Goal: Task Accomplishment & Management: Use online tool/utility

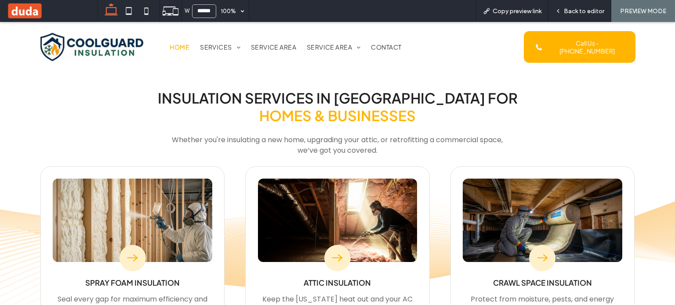
scroll to position [747, 0]
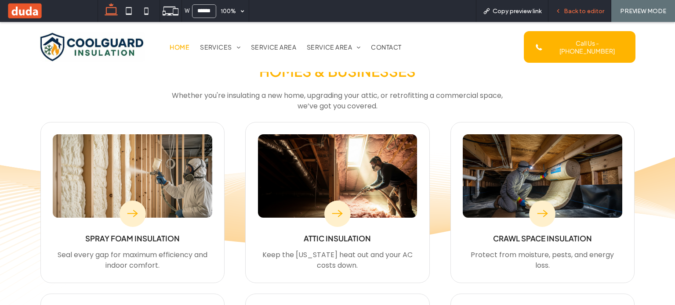
drag, startPoint x: 552, startPoint y: 25, endPoint x: 561, endPoint y: 8, distance: 18.9
click at [561, 8] on icon at bounding box center [558, 11] width 6 height 6
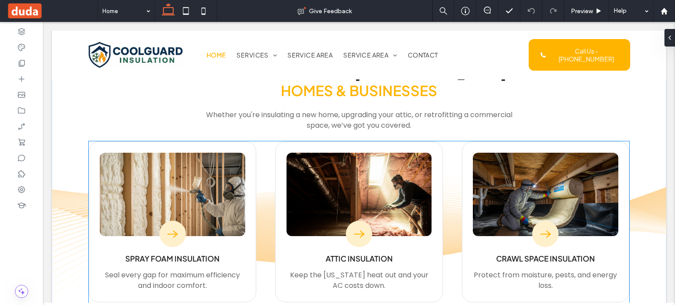
scroll to position [649, 0]
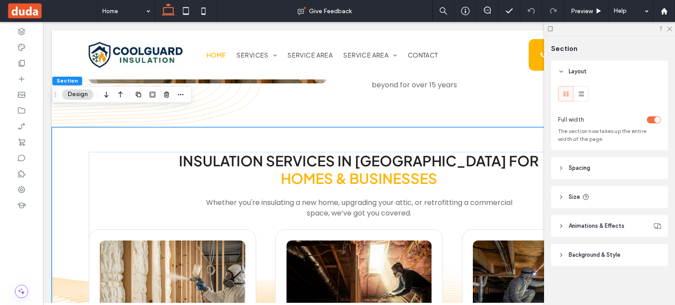
click at [604, 253] on span "Background & Style" at bounding box center [594, 255] width 52 height 9
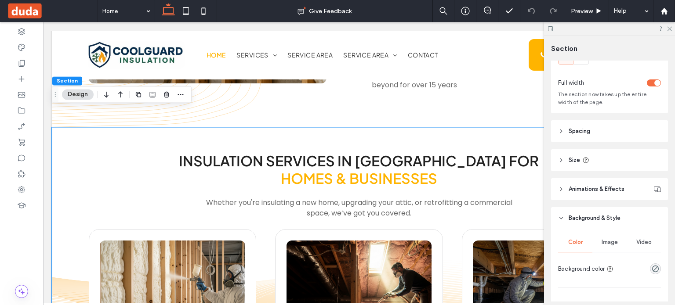
scroll to position [132, 0]
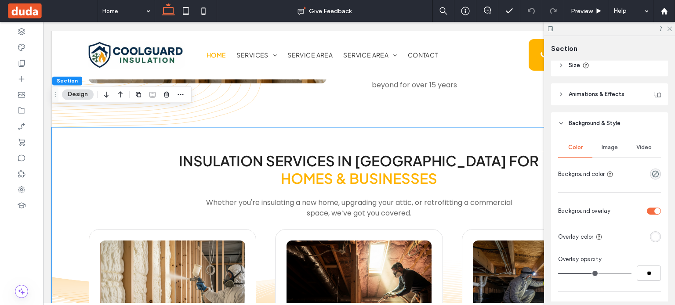
click at [607, 148] on span "Image" at bounding box center [609, 147] width 16 height 7
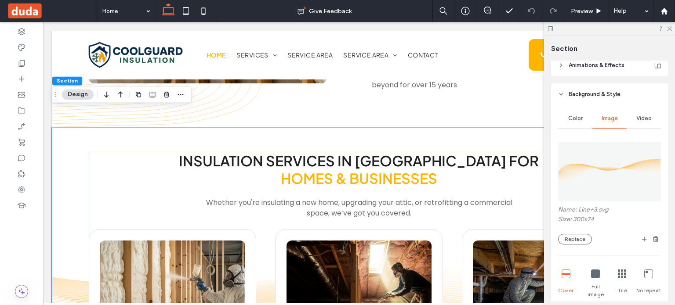
scroll to position [176, 0]
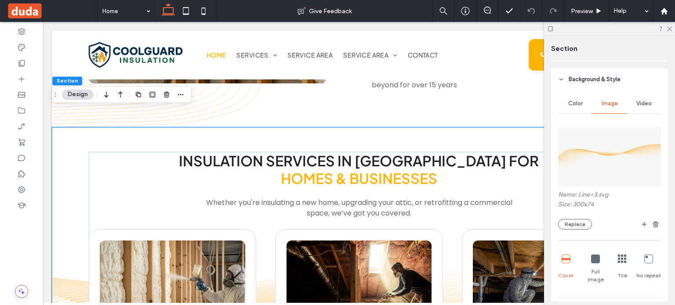
click at [608, 176] on img at bounding box center [609, 157] width 103 height 60
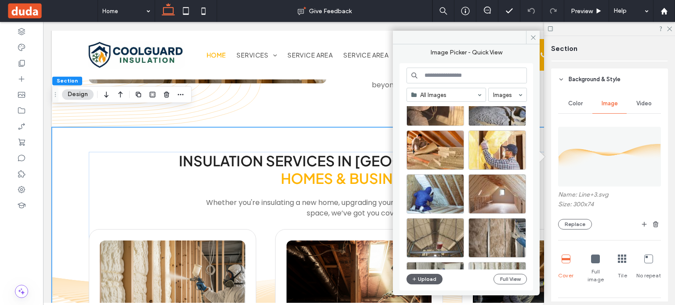
scroll to position [1430, 0]
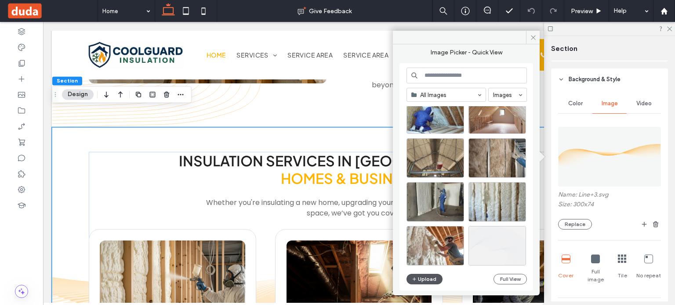
click at [425, 278] on button "Upload" at bounding box center [424, 279] width 36 height 11
click at [24, 34] on icon at bounding box center [21, 31] width 9 height 9
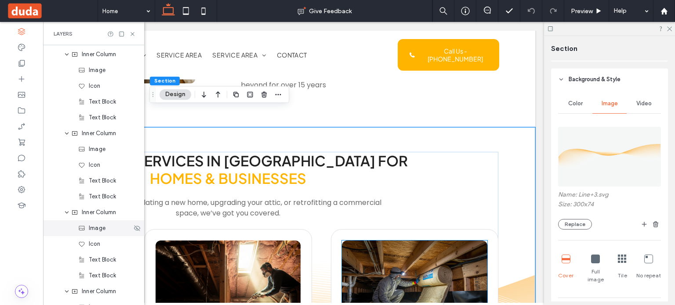
scroll to position [1710, 0]
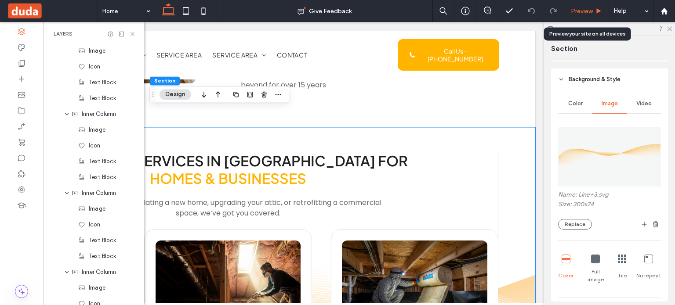
click at [588, 11] on span "Preview" at bounding box center [582, 10] width 22 height 7
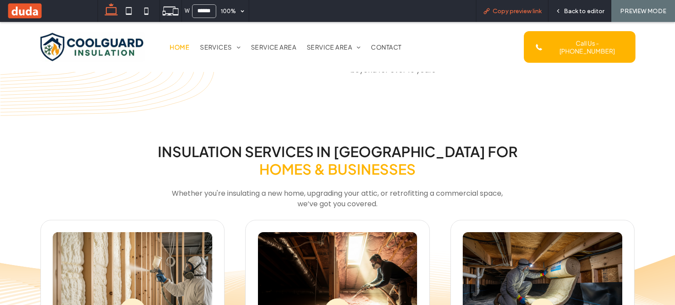
scroll to position [637, 0]
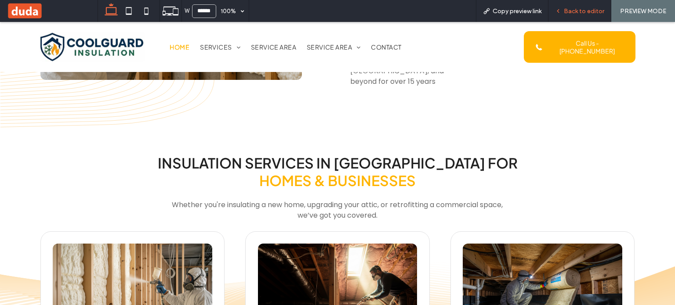
click at [573, 7] on span "Back to editor" at bounding box center [583, 10] width 40 height 7
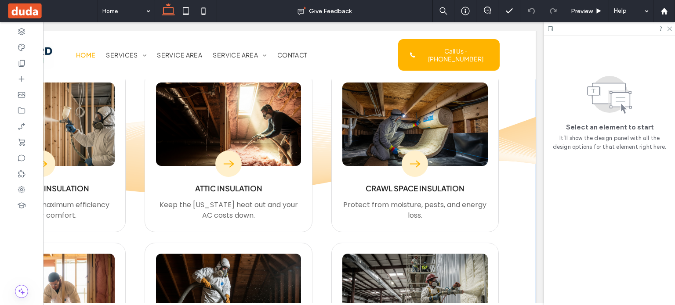
scroll to position [808, 0]
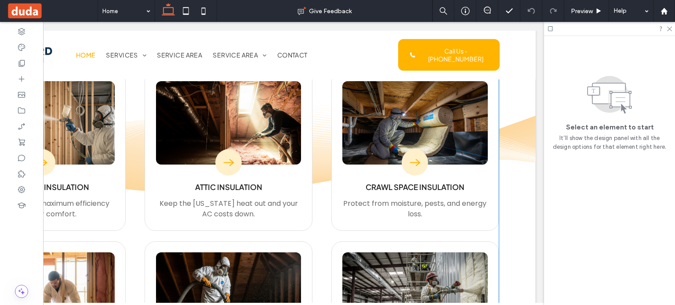
click at [319, 125] on div "Spray Foam Insulation Seal every gap for maximum efficiency and indoor comfort.…" at bounding box center [228, 236] width 540 height 332
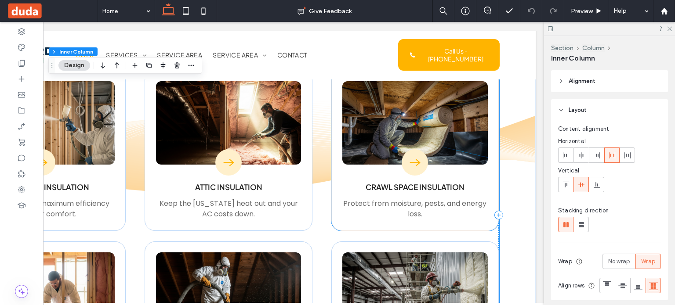
scroll to position [764, 0]
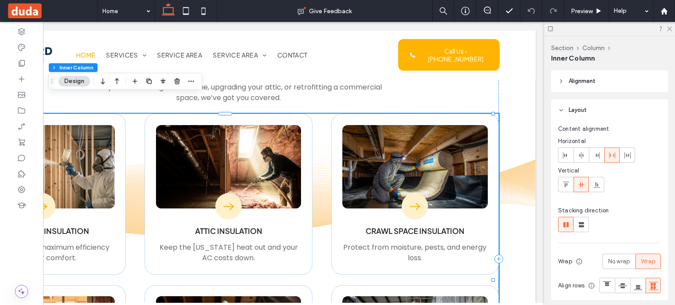
click at [314, 114] on div "Spray Foam Insulation Seal every gap for maximum efficiency and indoor comfort.…" at bounding box center [228, 280] width 540 height 332
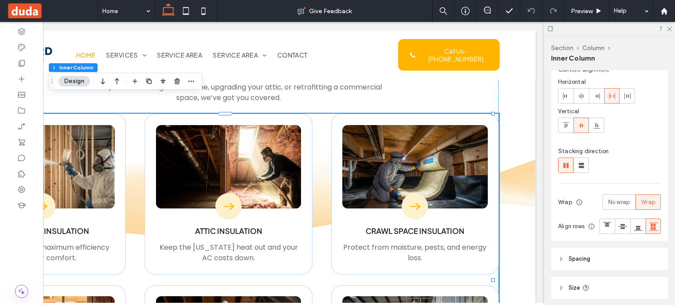
scroll to position [0, 0]
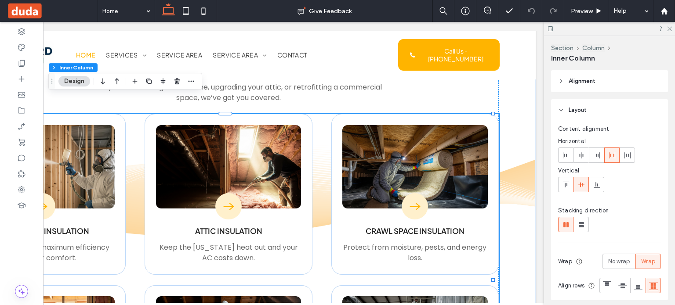
click at [562, 82] on icon at bounding box center [561, 81] width 6 height 6
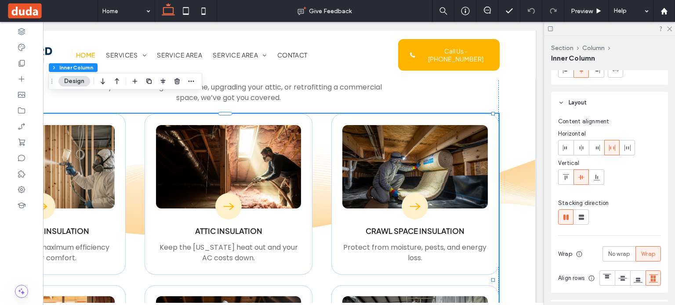
scroll to position [88, 0]
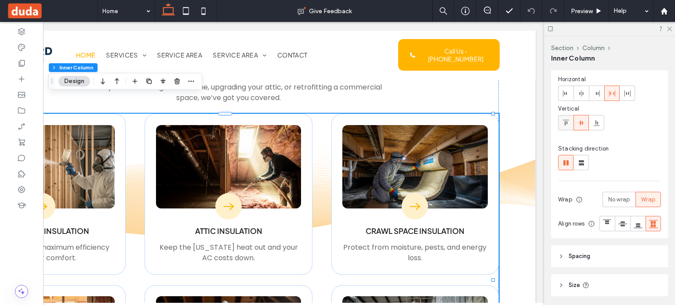
drag, startPoint x: 575, startPoint y: 122, endPoint x: 567, endPoint y: 121, distance: 7.5
click at [567, 121] on div at bounding box center [609, 122] width 103 height 15
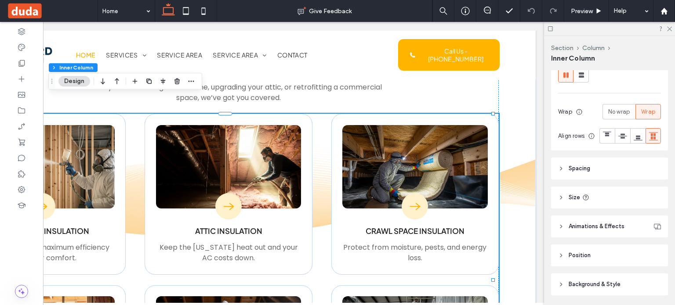
scroll to position [222, 0]
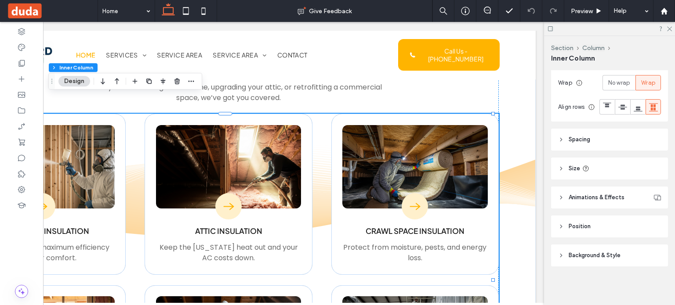
click at [563, 138] on icon at bounding box center [561, 140] width 6 height 6
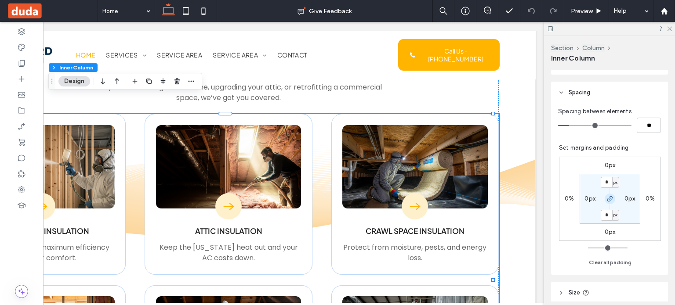
scroll to position [266, 0]
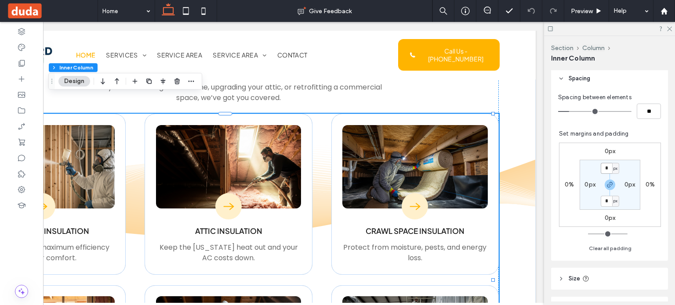
click at [603, 174] on input "*" at bounding box center [605, 168] width 11 height 11
click at [604, 155] on label "0px" at bounding box center [609, 151] width 11 height 7
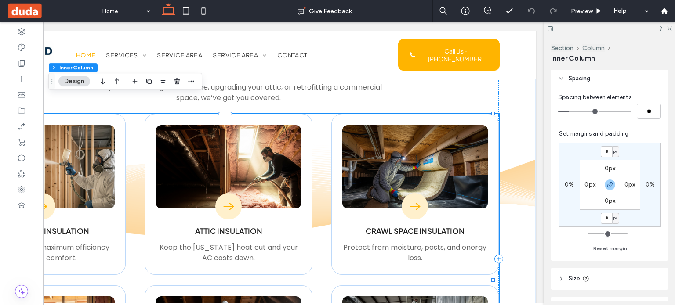
click at [320, 134] on div "Spray Foam Insulation Seal every gap for maximum efficiency and indoor comfort.…" at bounding box center [228, 280] width 540 height 332
click at [582, 7] on span "Preview" at bounding box center [582, 10] width 22 height 7
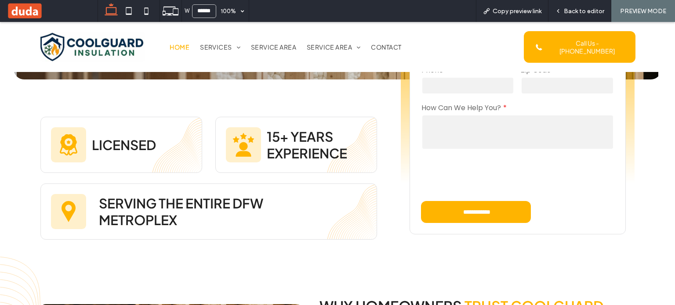
scroll to position [176, 0]
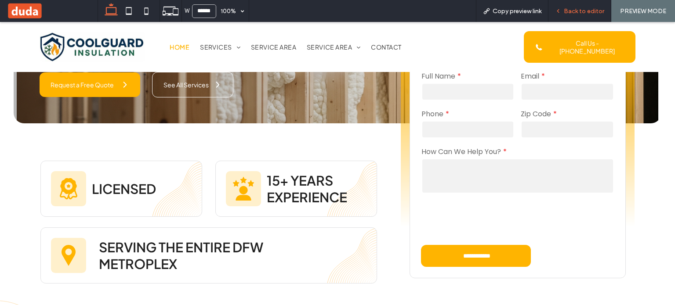
drag, startPoint x: 270, startPoint y: 32, endPoint x: 580, endPoint y: 12, distance: 310.3
click at [580, 12] on span "Back to editor" at bounding box center [583, 10] width 40 height 7
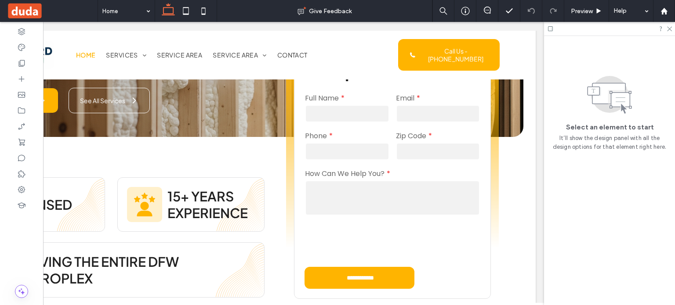
click at [25, 8] on span at bounding box center [52, 11] width 91 height 18
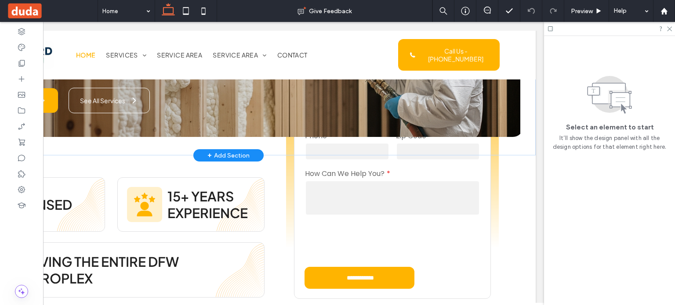
scroll to position [174, 0]
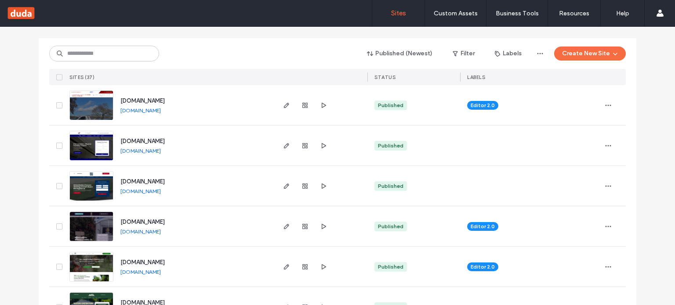
scroll to position [176, 0]
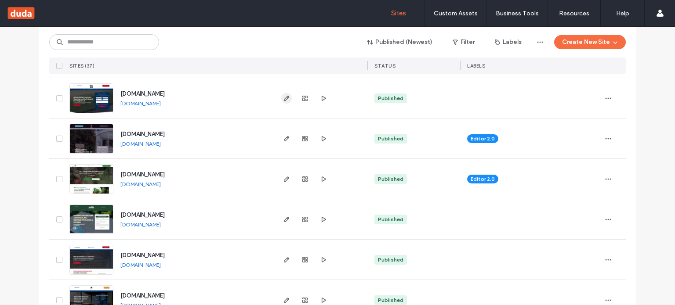
click at [288, 94] on span "button" at bounding box center [286, 98] width 11 height 11
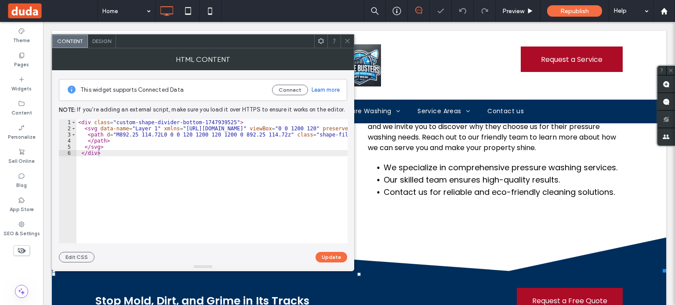
click at [130, 143] on div "< div class = "custom-shape-divider-bottom-1747939525" > < svg data-name = "Lay…" at bounding box center [240, 187] width 328 height 137
type textarea "******* ********"
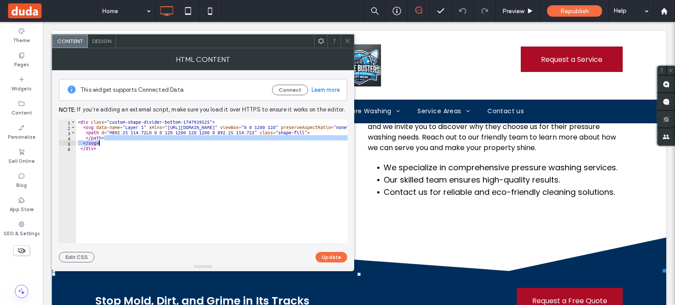
click at [350, 39] on icon at bounding box center [347, 41] width 7 height 7
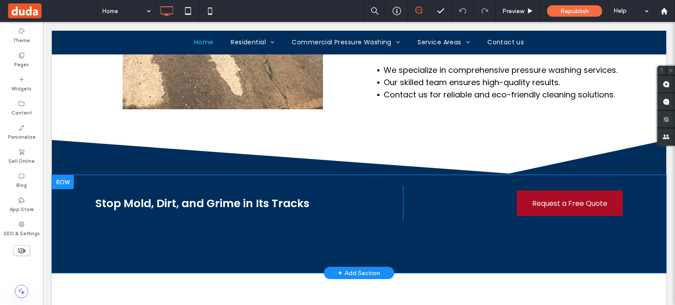
scroll to position [615, 0]
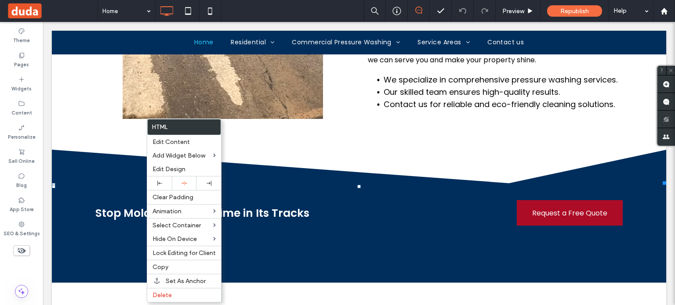
click at [263, 192] on div "Stop Mold, Dirt, and Grime in Its Tracks Click To Paste Request a Free Quote Cl…" at bounding box center [359, 234] width 614 height 98
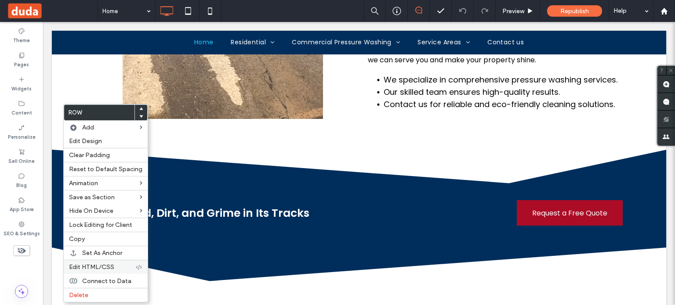
click at [118, 268] on label "Edit HTML/CSS" at bounding box center [102, 267] width 66 height 7
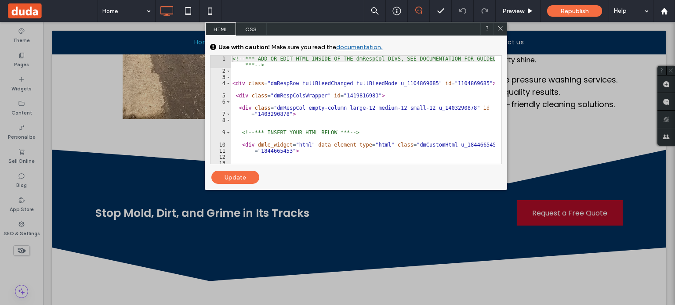
click at [248, 29] on span "CSS" at bounding box center [251, 28] width 31 height 13
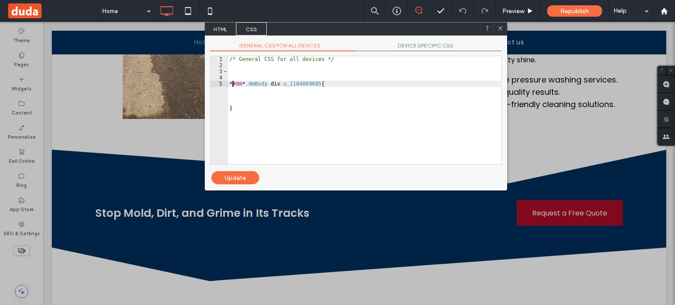
click at [263, 92] on div "/* General CSS for all devices */ * #dm * .dmBody div .u_1104869685 { }" at bounding box center [363, 116] width 273 height 120
click at [263, 93] on div "/* General CSS for all devices */ * #dm * .dmBody div .u_1104869685 { }" at bounding box center [363, 116] width 273 height 120
drag, startPoint x: 264, startPoint y: 100, endPoint x: 255, endPoint y: 97, distance: 8.8
click at [263, 100] on div "/* General CSS for all devices */ * #dm * .dmBody div .u_1104869685 { }" at bounding box center [363, 116] width 273 height 120
click at [250, 96] on div "/* General CSS for all devices */ * #dm * .dmBody div .u_1104869685 { }" at bounding box center [363, 116] width 273 height 120
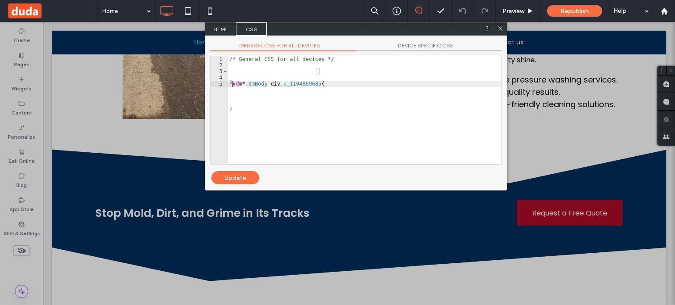
click at [243, 94] on div "/* General CSS for all devices */ * #dm * .dmBody div .u_1104869685 { }" at bounding box center [363, 116] width 273 height 120
type textarea "*"
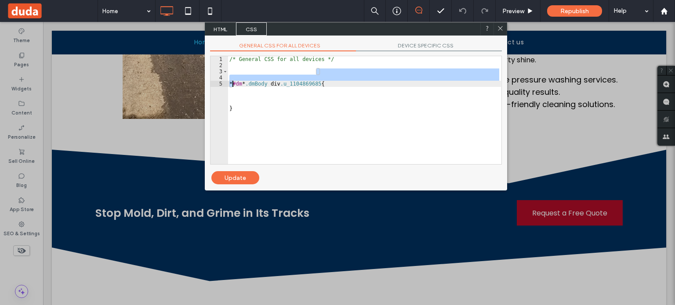
click at [243, 94] on div "/* General CSS for all devices */ * #dm * .dmBody div .u_1104869685 { }" at bounding box center [363, 116] width 273 height 120
click at [498, 28] on icon at bounding box center [500, 28] width 7 height 7
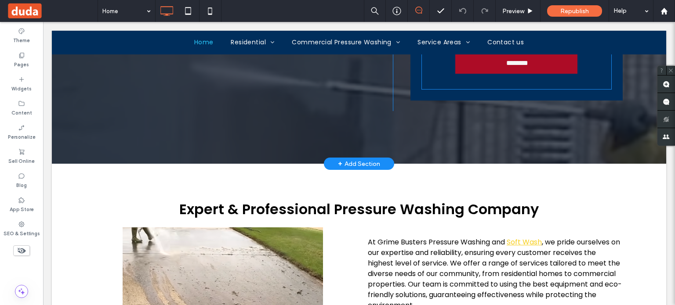
scroll to position [264, 0]
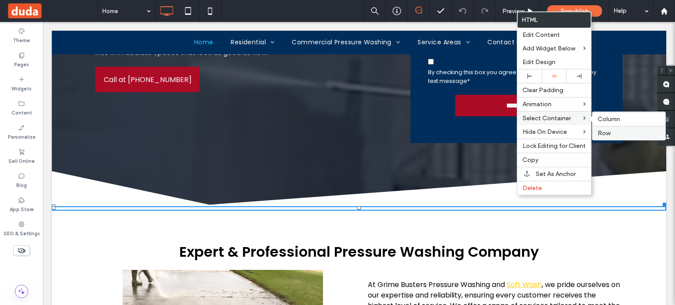
click at [612, 133] on label "Row" at bounding box center [628, 133] width 62 height 7
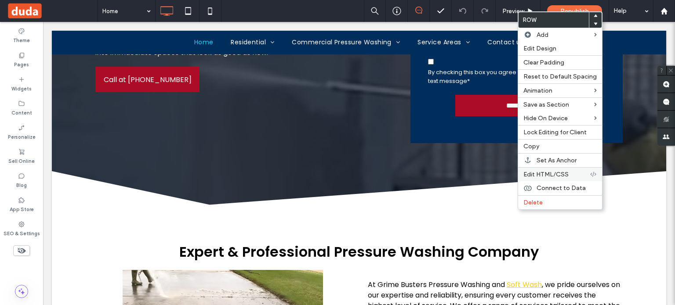
click at [555, 171] on span "Edit HTML/CSS" at bounding box center [545, 174] width 45 height 7
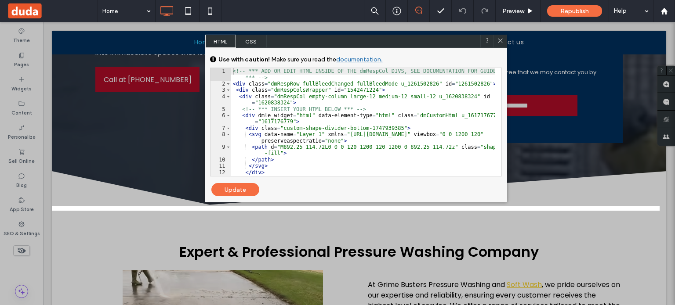
click at [244, 42] on span "CSS" at bounding box center [251, 41] width 31 height 13
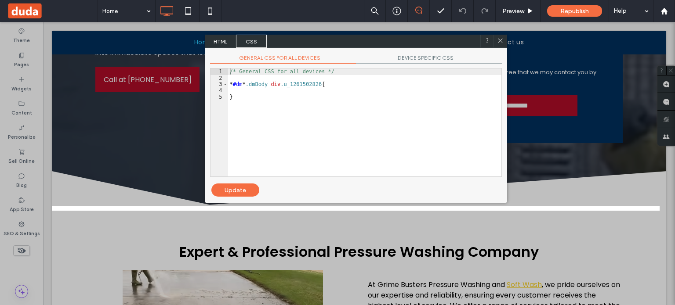
click at [264, 91] on div "/* General CSS for all devices */ * #dm * .dmBody div .u_1261502826 { }" at bounding box center [364, 129] width 273 height 121
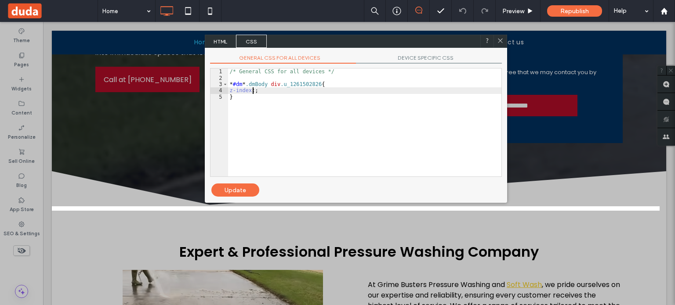
type textarea "**"
click at [242, 190] on div "Update" at bounding box center [235, 190] width 48 height 13
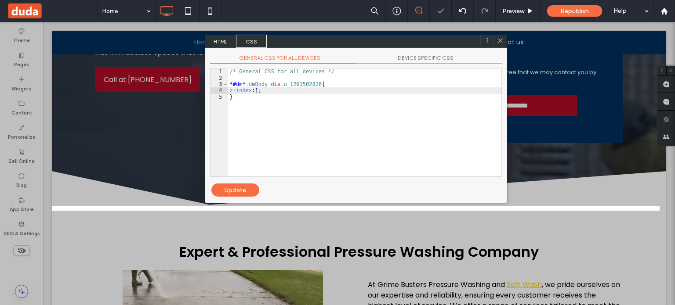
click at [501, 40] on use at bounding box center [500, 41] width 4 height 4
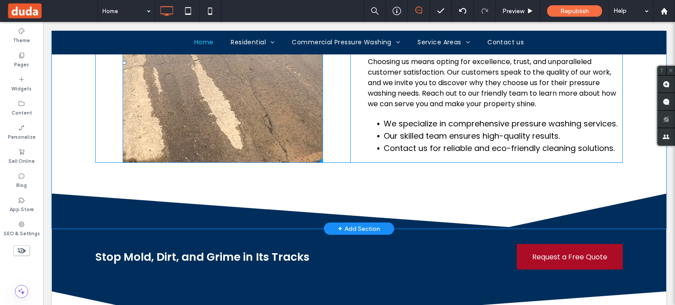
scroll to position [439, 0]
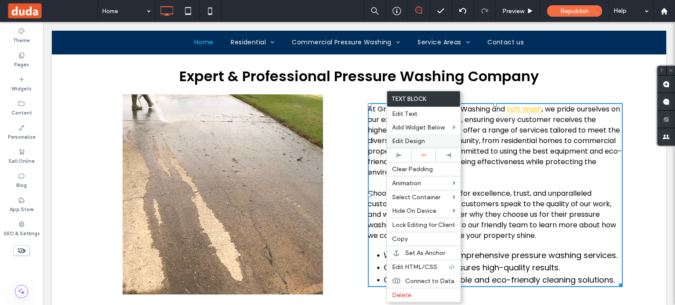
click at [410, 142] on span "Edit Design" at bounding box center [408, 140] width 33 height 7
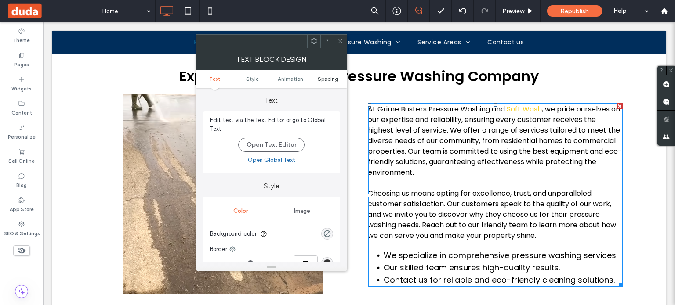
click at [329, 78] on span "Spacing" at bounding box center [328, 79] width 21 height 7
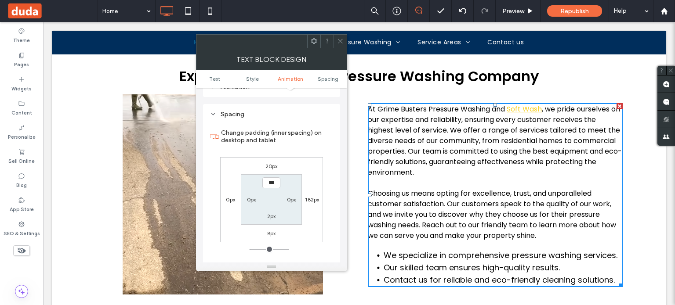
scroll to position [251, 0]
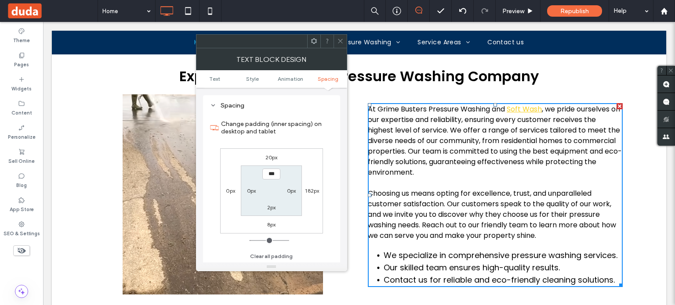
click at [229, 188] on label "0px" at bounding box center [230, 191] width 9 height 7
type input "*"
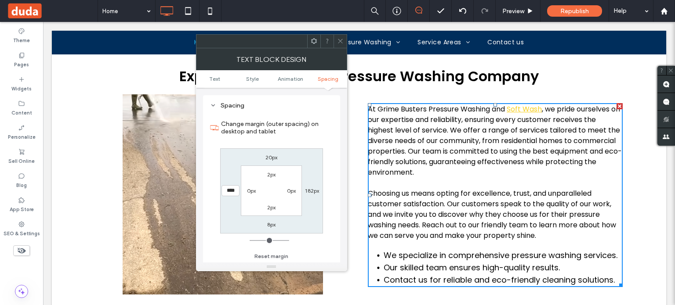
type input "****"
type input "*"
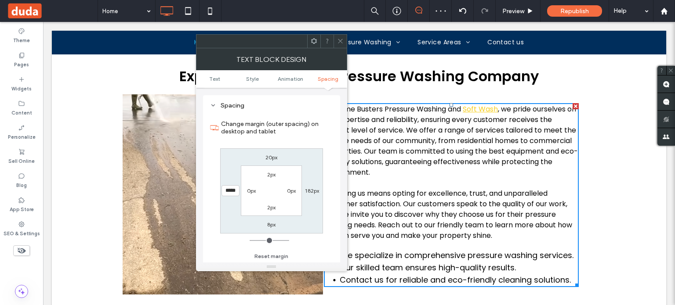
scroll to position [0, 0]
type input "******"
type input "*"
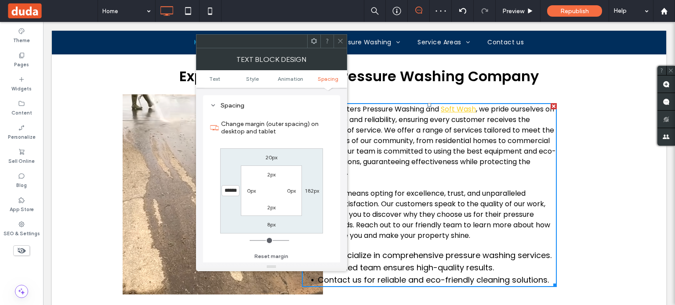
click at [339, 42] on icon at bounding box center [340, 41] width 7 height 7
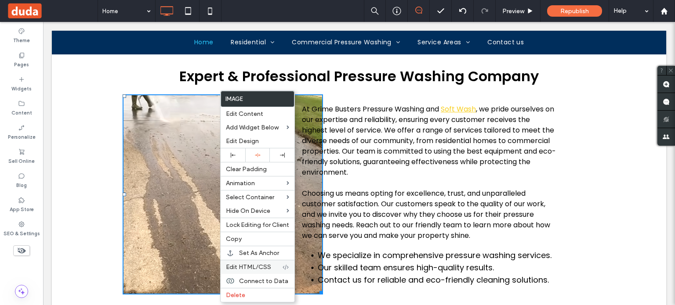
click at [260, 264] on span "Edit HTML/CSS" at bounding box center [248, 267] width 45 height 7
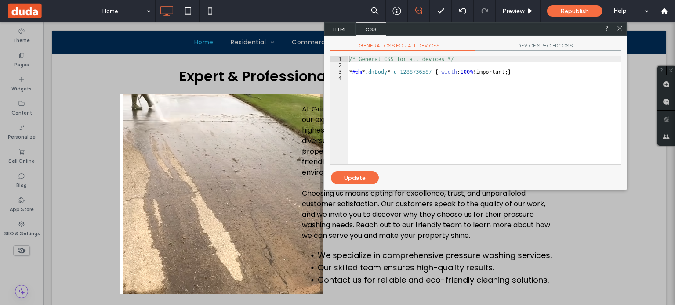
click at [375, 32] on span "CSS" at bounding box center [370, 28] width 31 height 13
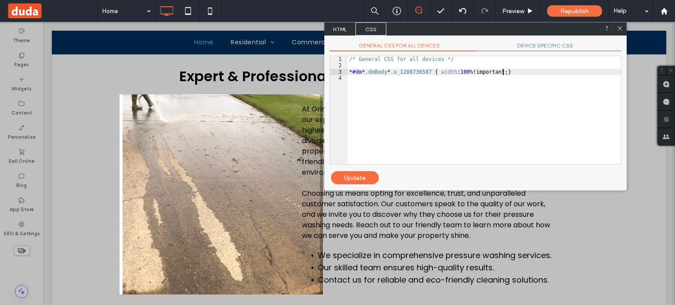
click at [503, 72] on div "/* General CSS for all devices */ * #dm * .dmBody * .u_1288736587 { width : 100…" at bounding box center [483, 116] width 273 height 121
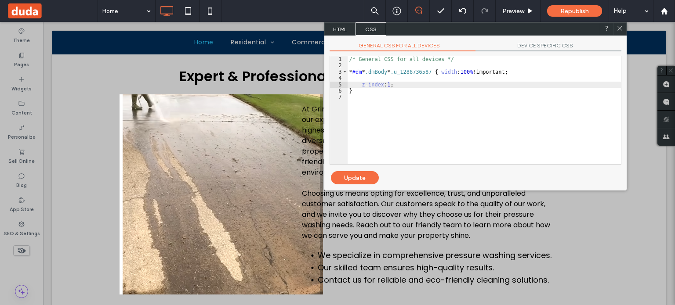
click at [358, 178] on div "Update" at bounding box center [355, 177] width 48 height 13
drag, startPoint x: 456, startPoint y: 117, endPoint x: 620, endPoint y: 25, distance: 188.2
click at [620, 25] on icon at bounding box center [619, 28] width 7 height 7
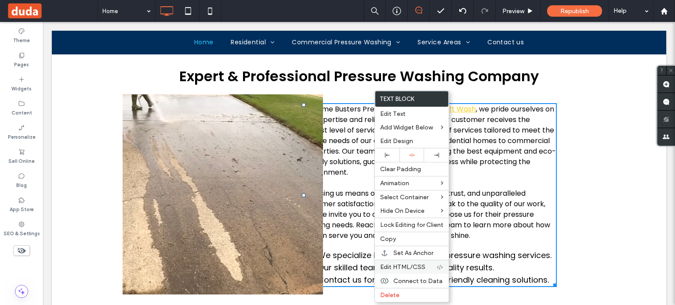
click at [406, 267] on span "Edit HTML/CSS" at bounding box center [402, 267] width 45 height 7
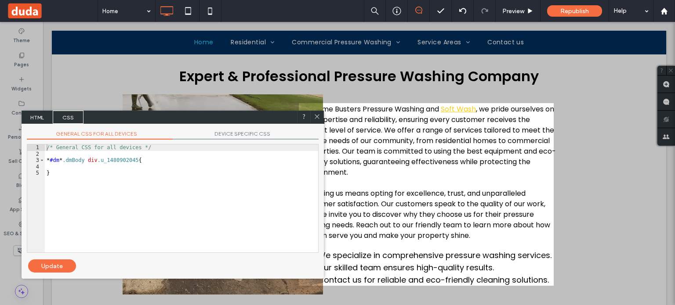
click at [74, 121] on span "CSS" at bounding box center [68, 117] width 31 height 13
click at [88, 166] on div "/* General CSS for all devices */ * #dm * .dmBody div .u_1480902045 { }" at bounding box center [181, 204] width 273 height 121
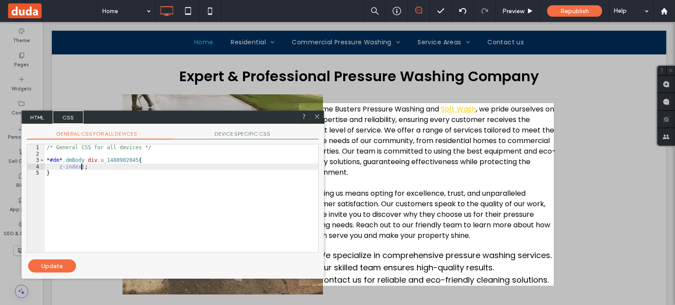
type textarea "**"
click at [53, 264] on div "Update" at bounding box center [52, 266] width 48 height 13
drag, startPoint x: 318, startPoint y: 116, endPoint x: 387, endPoint y: 152, distance: 78.0
click at [318, 116] on icon at bounding box center [317, 116] width 7 height 7
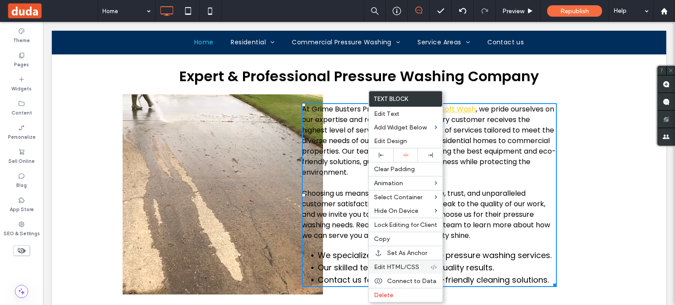
click at [401, 268] on span "Edit HTML/CSS" at bounding box center [396, 267] width 45 height 7
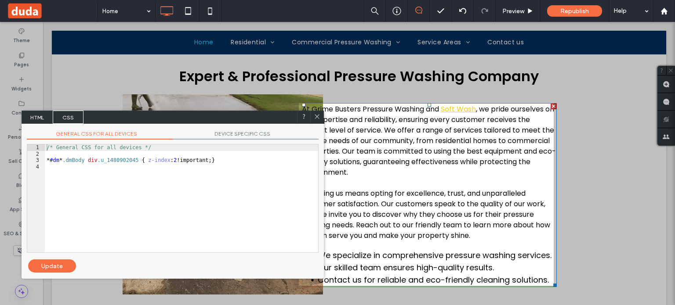
drag, startPoint x: 318, startPoint y: 117, endPoint x: 376, endPoint y: 143, distance: 62.9
click at [318, 117] on icon at bounding box center [317, 116] width 7 height 7
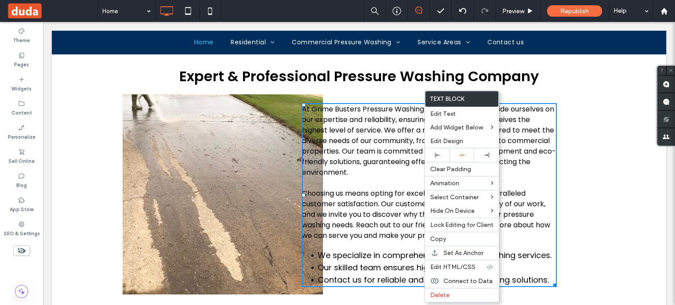
click at [580, 167] on div "At Grime Busters Pressure Washing and Soft Wash , we pride ourselves on our exp…" at bounding box center [495, 194] width 255 height 200
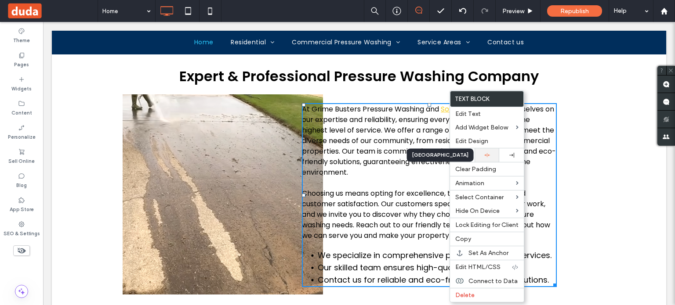
click at [489, 156] on div at bounding box center [487, 155] width 16 height 6
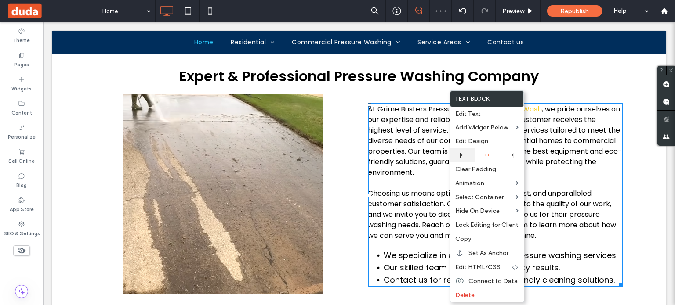
click at [462, 158] on div at bounding box center [462, 155] width 25 height 14
click at [513, 153] on div at bounding box center [511, 155] width 16 height 5
click at [466, 154] on div at bounding box center [462, 155] width 16 height 5
click at [553, 97] on div "At Grime Busters Pressure Washing and Soft Wash , we pride ourselves on our exp…" at bounding box center [495, 194] width 255 height 200
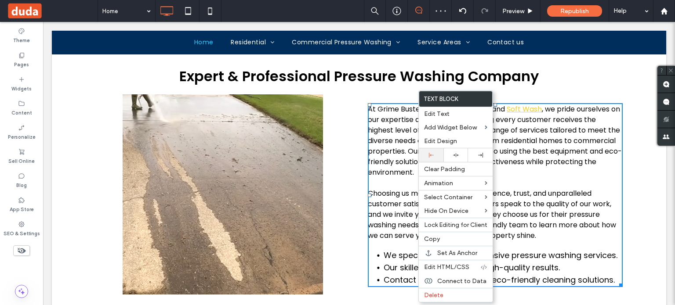
click at [435, 153] on div at bounding box center [431, 155] width 16 height 5
click at [446, 139] on span "Edit Design" at bounding box center [440, 140] width 33 height 7
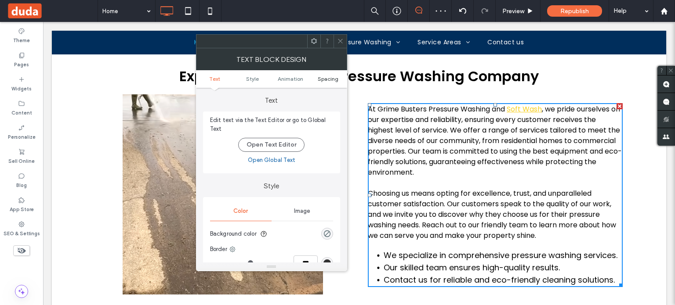
click at [329, 80] on span "Spacing" at bounding box center [328, 79] width 21 height 7
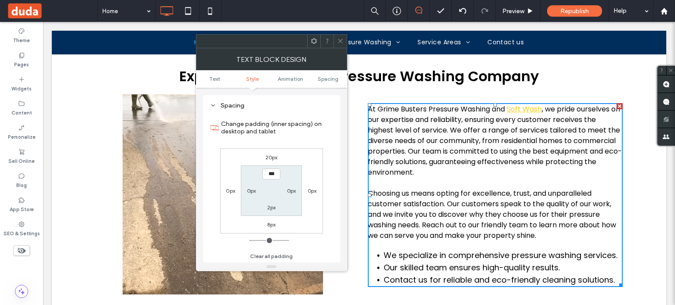
scroll to position [251, 0]
click at [339, 41] on use at bounding box center [340, 41] width 4 height 4
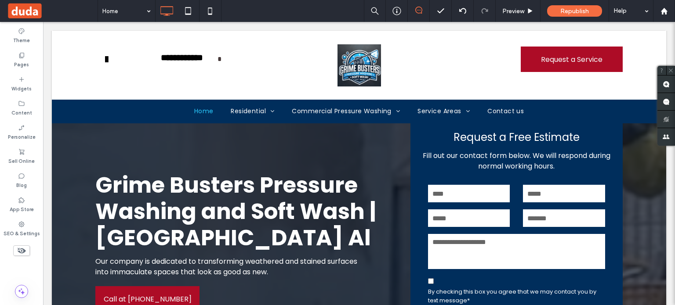
scroll to position [0, 0]
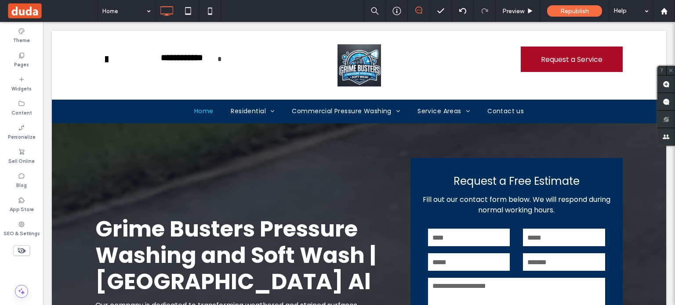
click at [37, 5] on span at bounding box center [52, 11] width 91 height 18
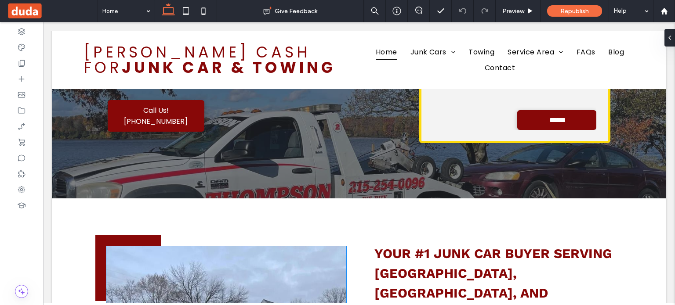
scroll to position [220, 0]
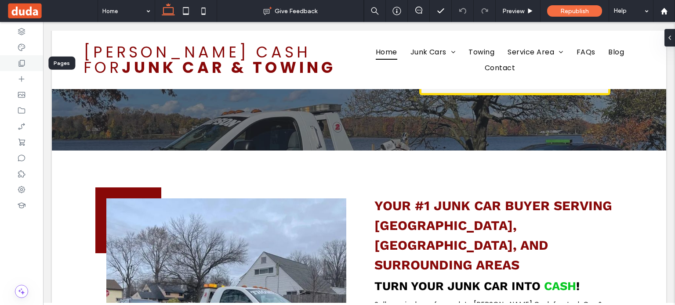
click at [32, 61] on div at bounding box center [21, 63] width 43 height 16
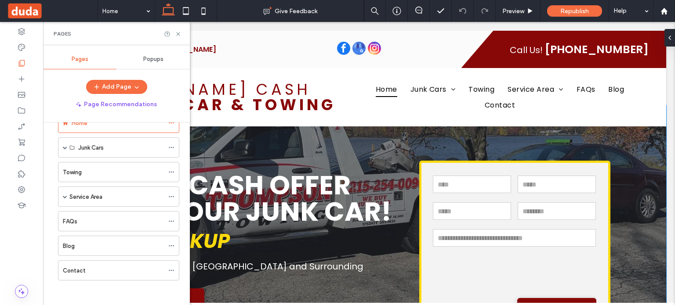
scroll to position [0, 0]
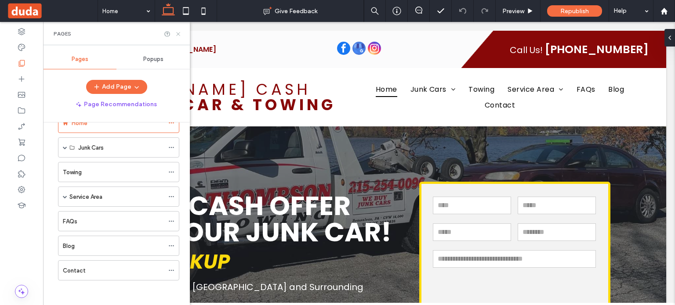
click at [176, 32] on icon at bounding box center [178, 34] width 7 height 7
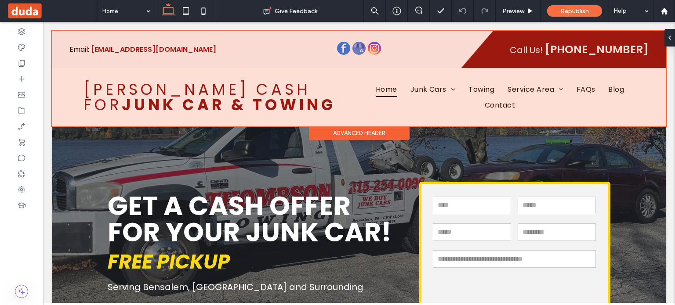
click at [370, 134] on div "Advanced Header" at bounding box center [359, 133] width 101 height 14
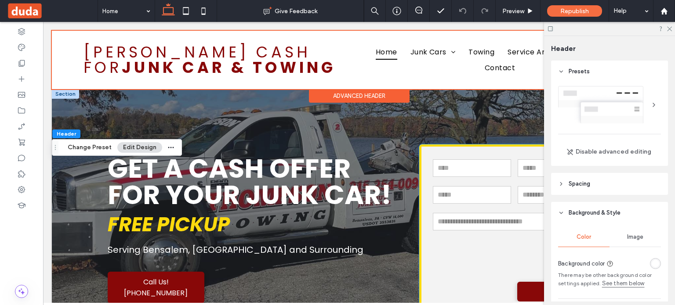
scroll to position [88, 0]
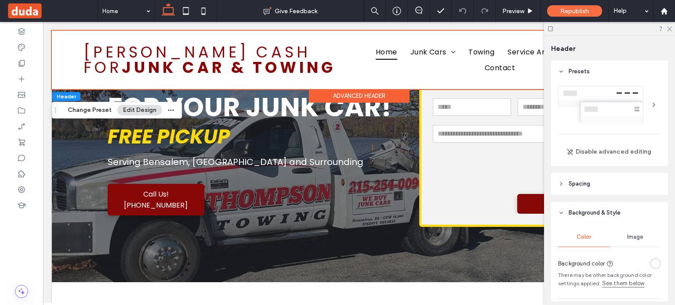
click at [374, 97] on div "Advanced Header" at bounding box center [359, 96] width 101 height 14
click at [367, 95] on div "Advanced Header" at bounding box center [359, 96] width 101 height 14
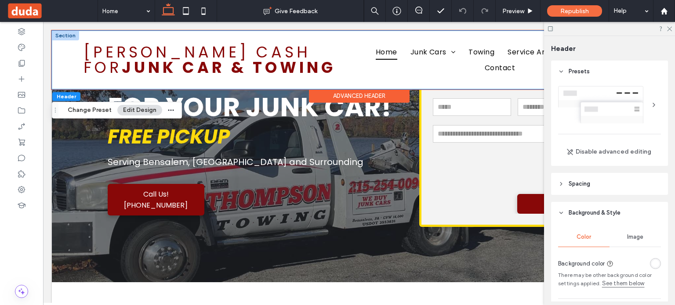
click at [372, 83] on div "[PERSON_NAME] Cash for Junk Car & Towing Home Junk Cars Junk Cars in [GEOGRAPHI…" at bounding box center [359, 60] width 614 height 58
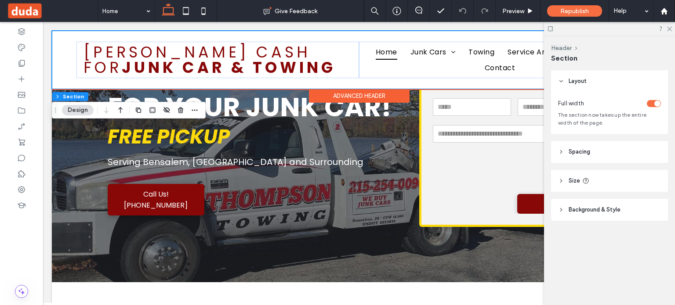
click at [372, 99] on div "Advanced Header" at bounding box center [359, 96] width 101 height 14
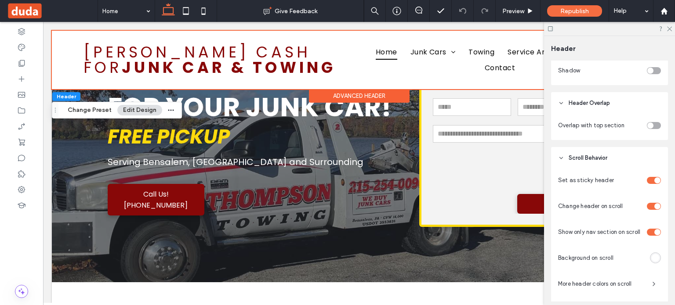
scroll to position [293, 0]
click at [654, 181] on div "toggle" at bounding box center [657, 182] width 6 height 6
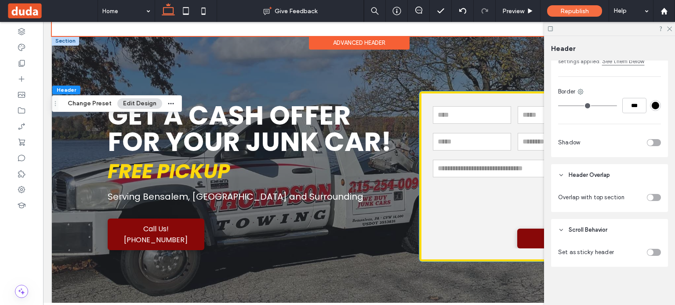
scroll to position [44, 0]
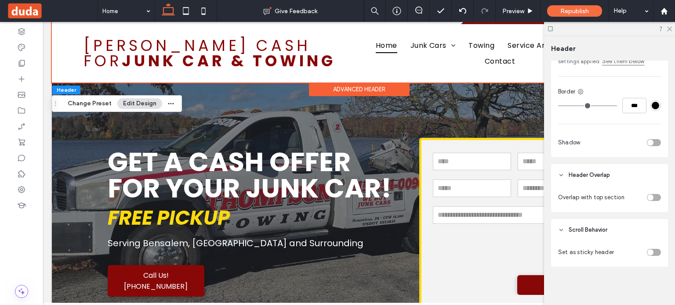
click at [652, 253] on div "toggle" at bounding box center [653, 252] width 14 height 7
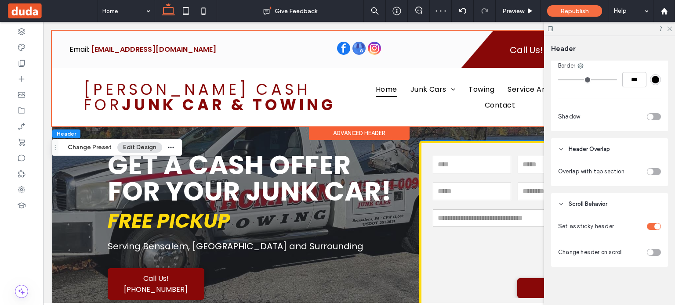
scroll to position [0, 0]
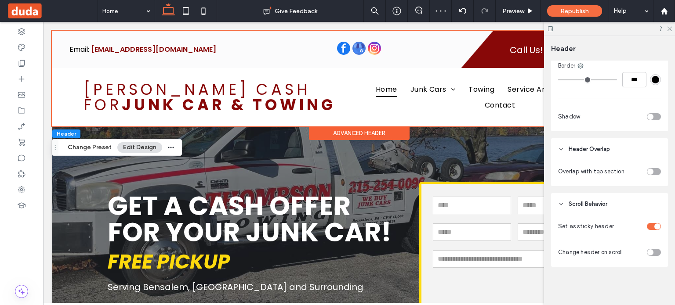
click at [652, 252] on div "toggle" at bounding box center [653, 252] width 14 height 7
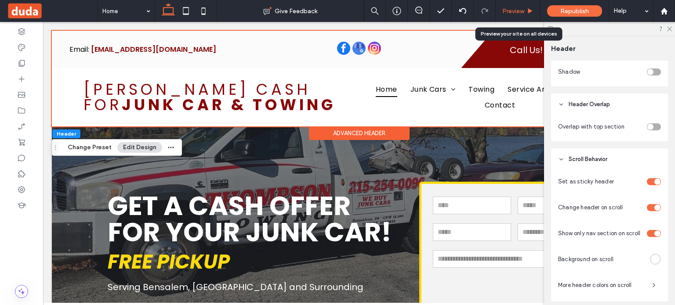
click at [514, 14] on span "Preview" at bounding box center [513, 10] width 22 height 7
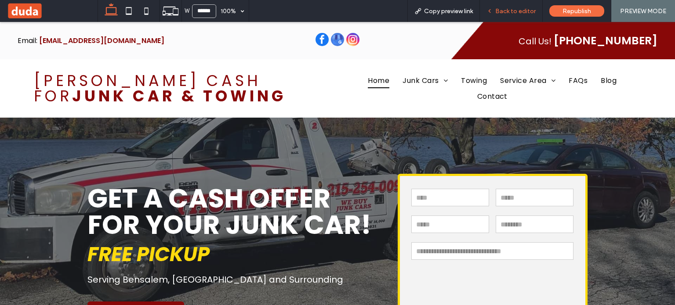
click at [519, 13] on span "Back to editor" at bounding box center [515, 10] width 40 height 7
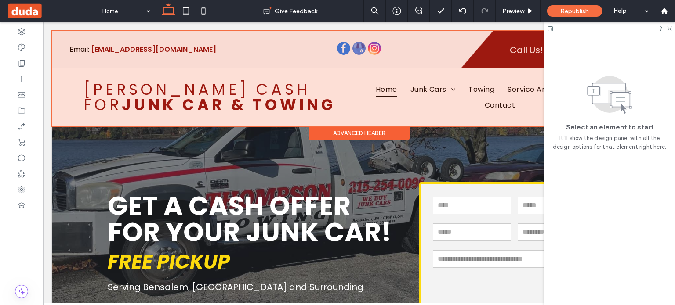
click at [343, 94] on div at bounding box center [359, 79] width 614 height 96
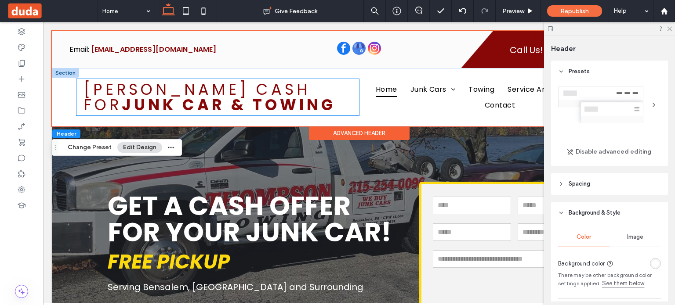
click at [349, 95] on div "[PERSON_NAME] Cash for Junk Car & Towing" at bounding box center [217, 97] width 282 height 36
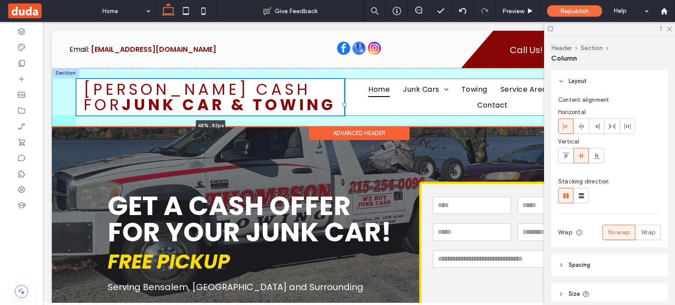
drag, startPoint x: 357, startPoint y: 96, endPoint x: 345, endPoint y: 97, distance: 11.5
click at [345, 97] on div "[PERSON_NAME] Cash for Junk Car & Towing 48% , 82px Home Junk Cars Junk Cars in…" at bounding box center [359, 97] width 614 height 58
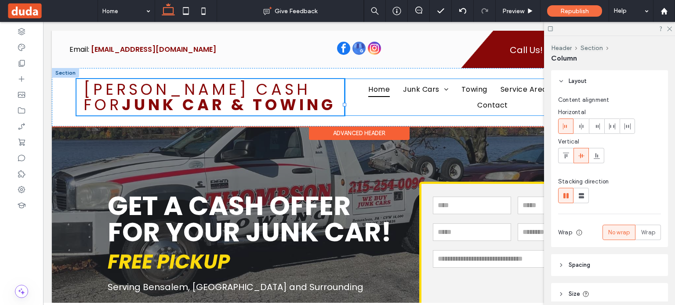
type input "**"
type input "*****"
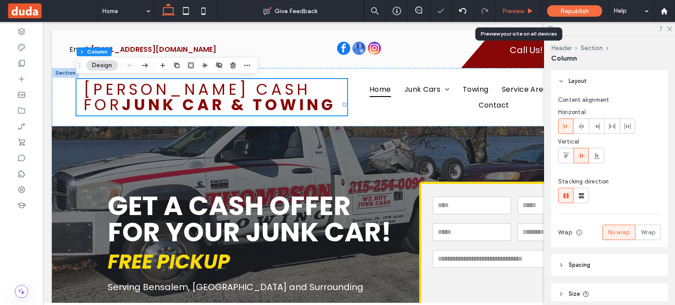
click at [502, 10] on div "Preview" at bounding box center [517, 10] width 44 height 7
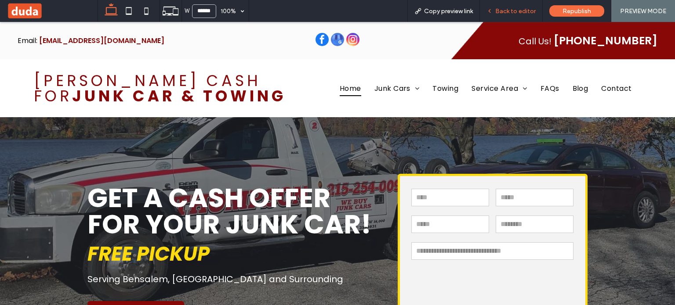
click at [498, 6] on div "Back to editor" at bounding box center [511, 11] width 63 height 22
click at [524, 8] on span "Back to editor" at bounding box center [515, 10] width 40 height 7
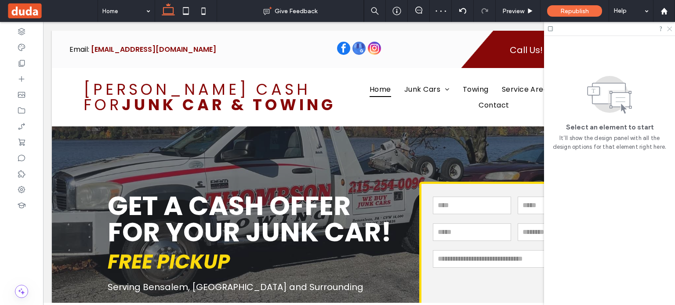
click at [671, 29] on icon at bounding box center [669, 28] width 6 height 6
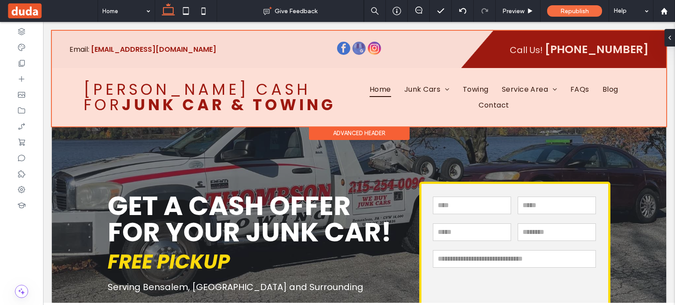
click at [567, 103] on div at bounding box center [359, 79] width 614 height 96
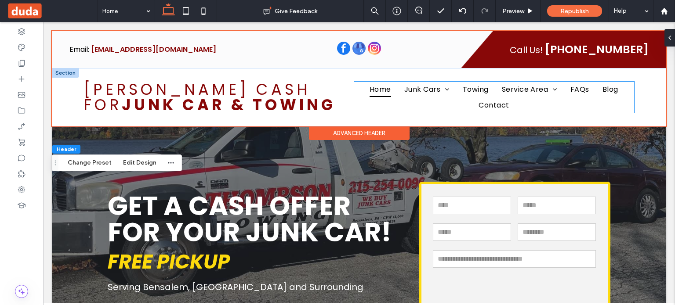
click at [569, 105] on ul "Home Junk Cars Junk Cars in [GEOGRAPHIC_DATA] Junk Cars in [GEOGRAPHIC_DATA] To…" at bounding box center [494, 97] width 280 height 31
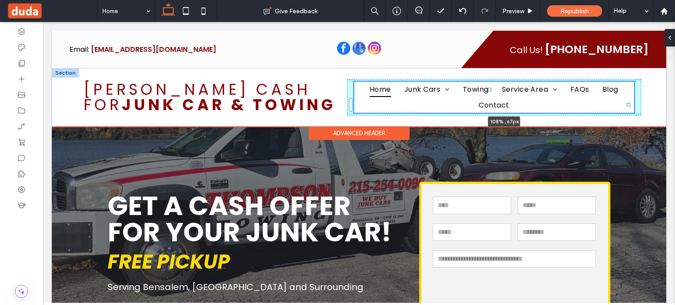
drag, startPoint x: 629, startPoint y: 104, endPoint x: 640, endPoint y: 103, distance: 11.4
click at [640, 103] on div "[PERSON_NAME] Cash for Junk Car & Towing Home Junk Cars Junk Cars in [GEOGRAPHI…" at bounding box center [359, 97] width 614 height 58
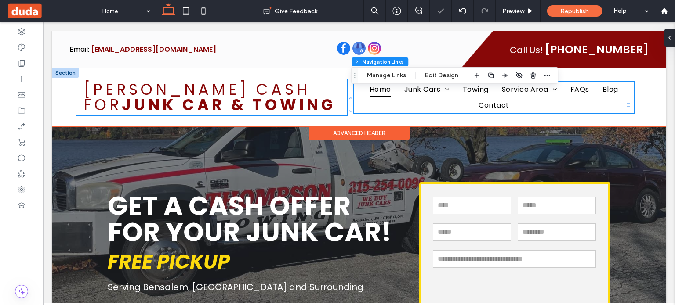
click at [338, 103] on div "[PERSON_NAME] Cash for Junk Car & Towing" at bounding box center [211, 97] width 271 height 36
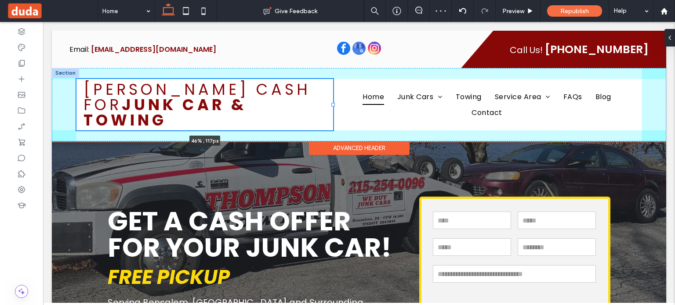
drag, startPoint x: 345, startPoint y: 105, endPoint x: 334, endPoint y: 102, distance: 11.6
click at [334, 102] on div "[PERSON_NAME] Cash for Junk Car & Towing 46% , 117px Home Junk Cars Junk Cars i…" at bounding box center [359, 104] width 614 height 73
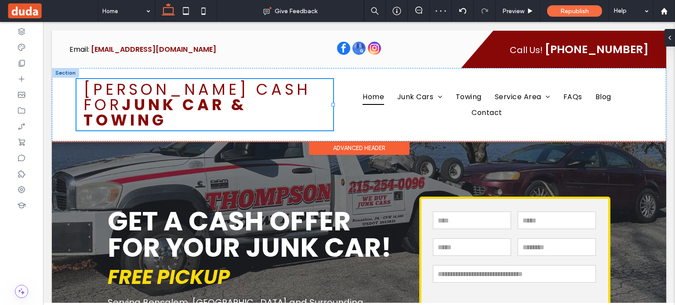
type input "**"
type input "*****"
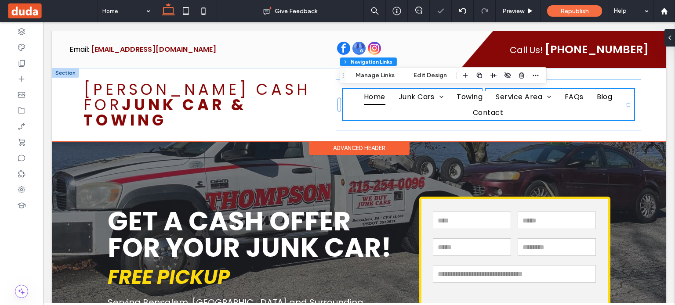
click at [633, 97] on div "Home Junk Cars Junk Cars in [GEOGRAPHIC_DATA] Junk Cars in [GEOGRAPHIC_DATA] To…" at bounding box center [489, 104] width 306 height 51
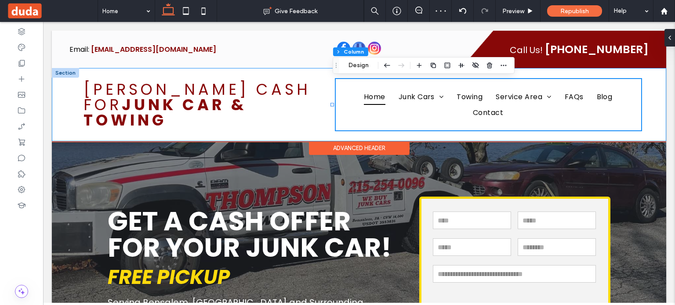
click at [635, 103] on div "[PERSON_NAME] Cash for Junk Car & Towing Home Junk Cars Junk Cars in [GEOGRAPHI…" at bounding box center [359, 104] width 614 height 73
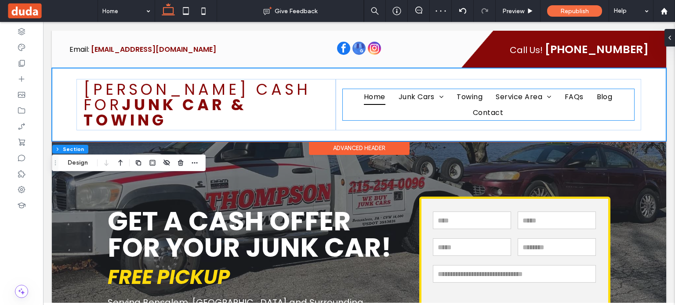
click at [617, 103] on ul "Home Junk Cars Junk Cars in [GEOGRAPHIC_DATA] Junk Cars in [GEOGRAPHIC_DATA] To…" at bounding box center [489, 104] width 292 height 31
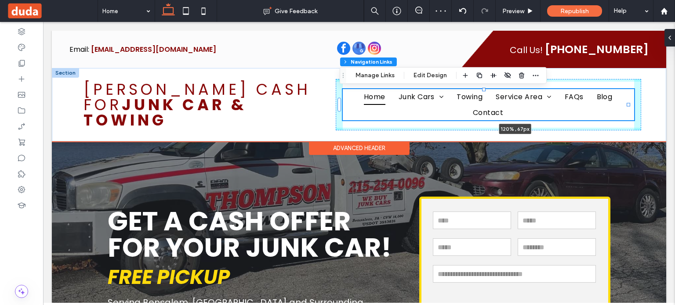
drag, startPoint x: 626, startPoint y: 103, endPoint x: 656, endPoint y: 96, distance: 30.6
click at [656, 96] on div "[PERSON_NAME] Cash for Junk Car & Towing Home Junk Cars Junk Cars in [GEOGRAPHI…" at bounding box center [359, 104] width 614 height 73
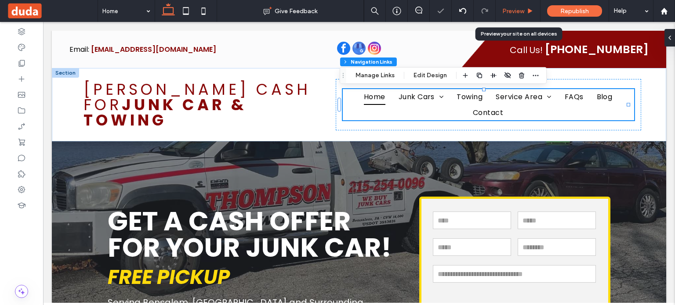
click at [512, 11] on span "Preview" at bounding box center [513, 10] width 22 height 7
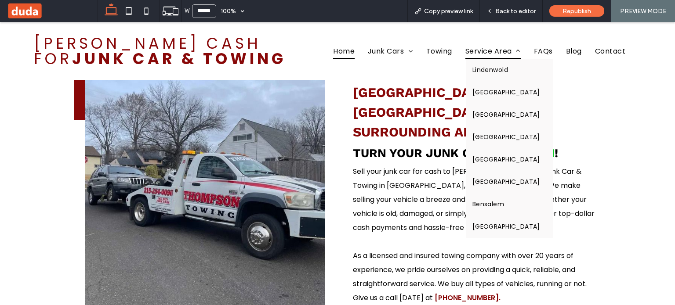
scroll to position [351, 0]
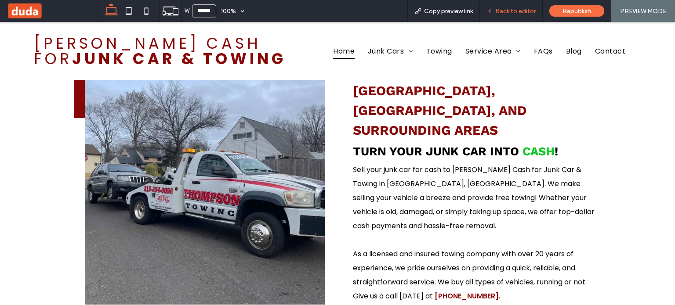
click at [518, 5] on div "Back to editor" at bounding box center [511, 11] width 63 height 22
drag, startPoint x: 105, startPoint y: 78, endPoint x: 131, endPoint y: 7, distance: 74.7
click at [131, 7] on use at bounding box center [129, 10] width 6 height 7
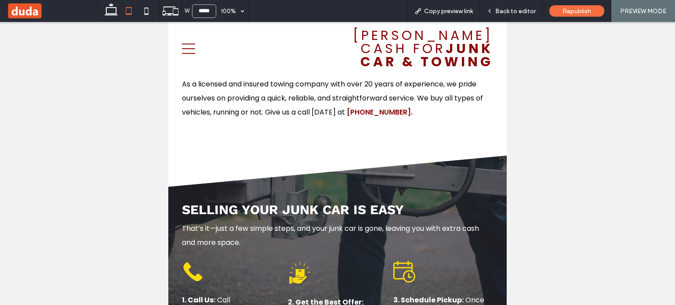
scroll to position [615, 0]
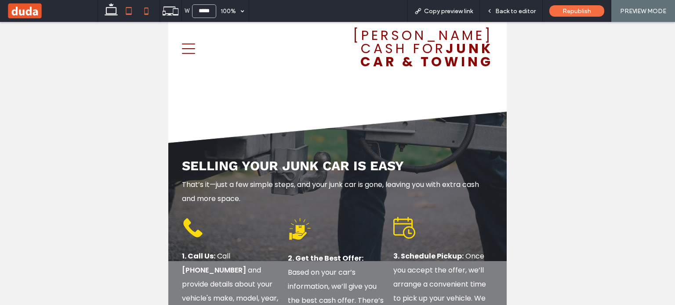
click at [149, 18] on icon at bounding box center [146, 11] width 18 height 18
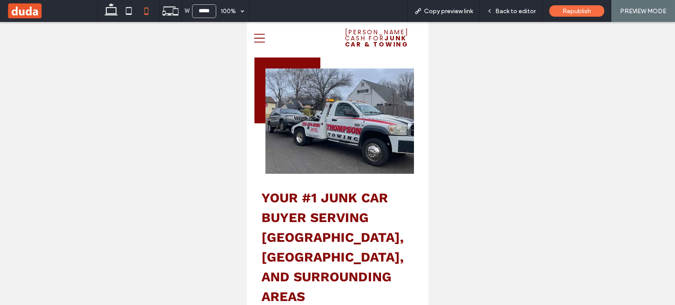
scroll to position [439, 0]
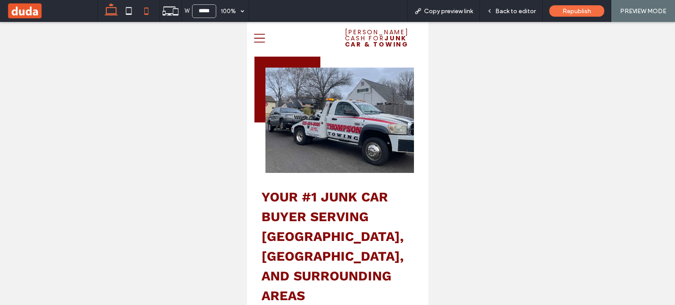
drag, startPoint x: 108, startPoint y: 7, endPoint x: 115, endPoint y: 21, distance: 15.7
click at [108, 7] on icon at bounding box center [111, 11] width 18 height 18
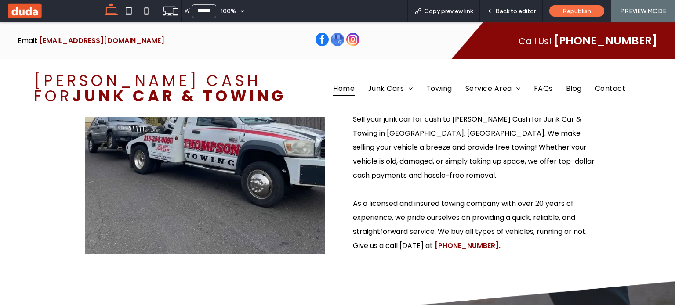
scroll to position [0, 0]
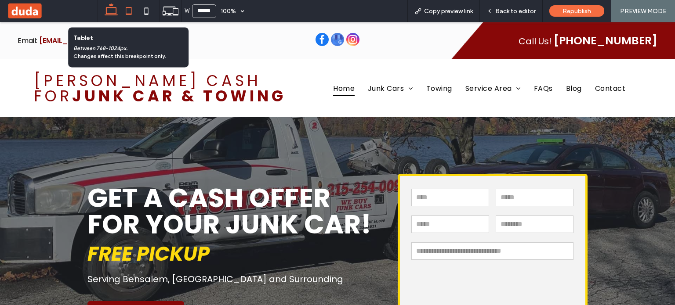
click at [135, 17] on icon at bounding box center [129, 11] width 18 height 18
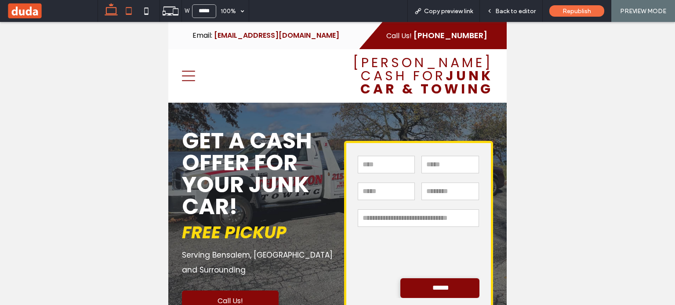
click at [103, 3] on icon at bounding box center [111, 11] width 18 height 18
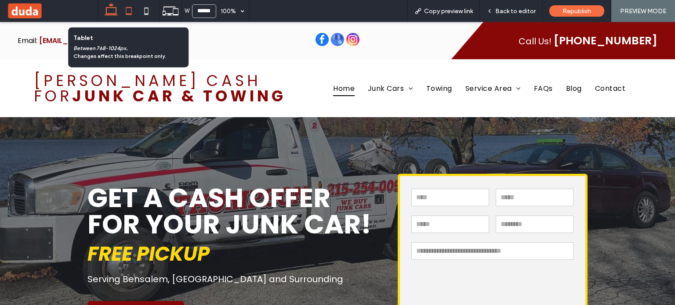
click at [123, 12] on icon at bounding box center [129, 11] width 18 height 18
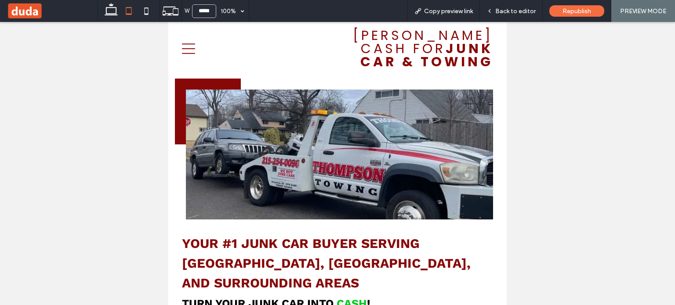
scroll to position [351, 0]
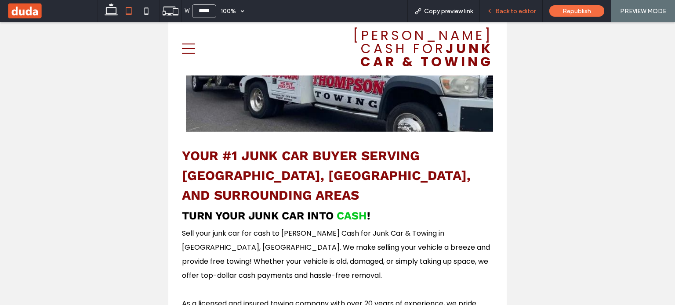
click at [495, 15] on div "Back to editor" at bounding box center [511, 11] width 63 height 22
click at [108, 8] on icon at bounding box center [111, 11] width 18 height 18
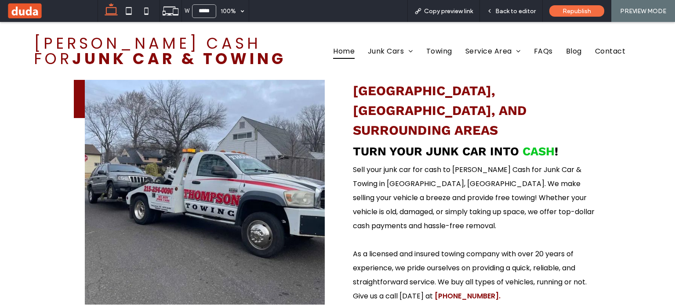
type input "******"
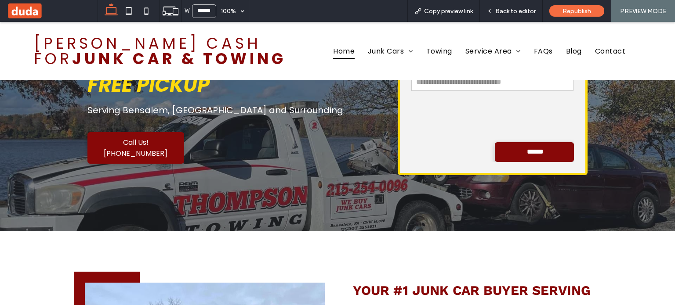
scroll to position [0, 0]
